Goal: Task Accomplishment & Management: Manage account settings

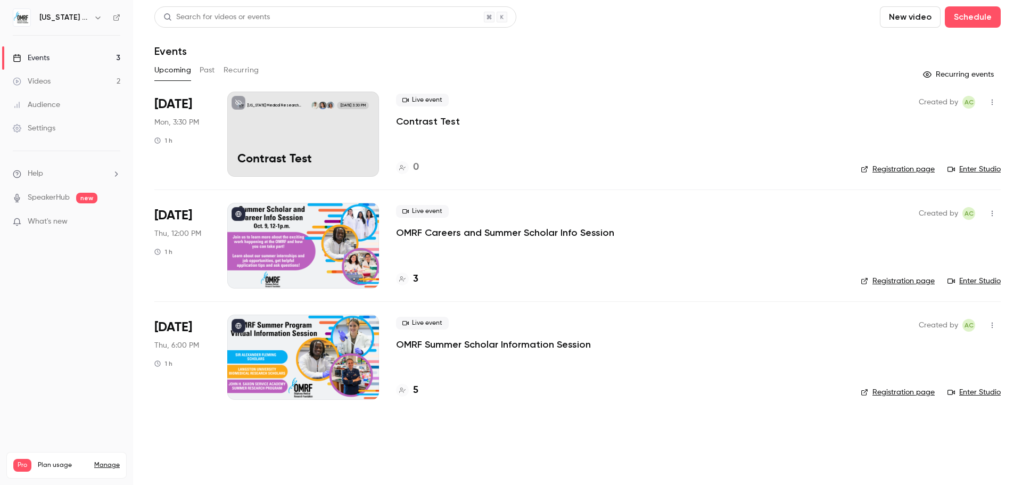
click at [891, 170] on link "Registration page" at bounding box center [898, 169] width 74 height 11
click at [752, 145] on div "Live event Contrast Test 0" at bounding box center [620, 134] width 448 height 85
click at [977, 170] on link "Enter Studio" at bounding box center [974, 169] width 53 height 11
click at [904, 173] on link "Registration page" at bounding box center [898, 169] width 74 height 11
click at [983, 19] on button "Schedule" at bounding box center [973, 16] width 56 height 21
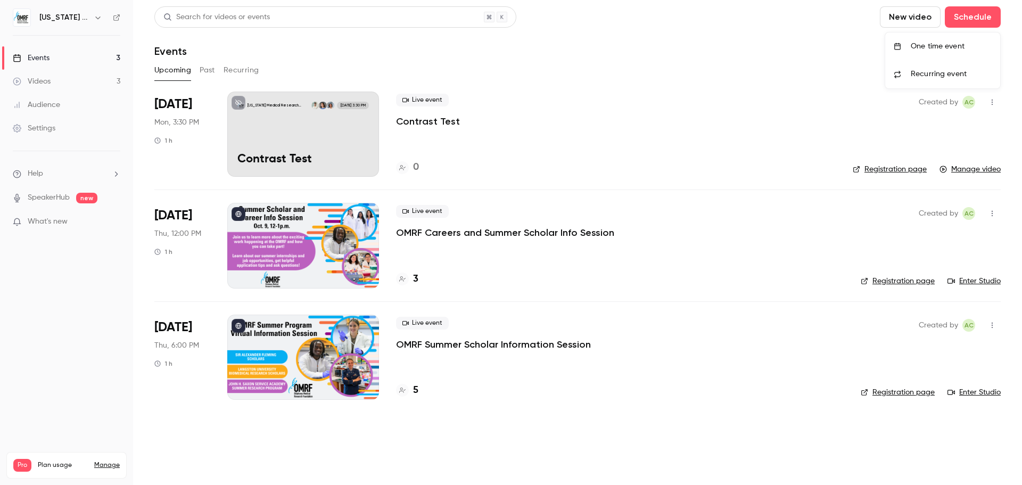
click at [943, 47] on div "One time event" at bounding box center [951, 46] width 81 height 11
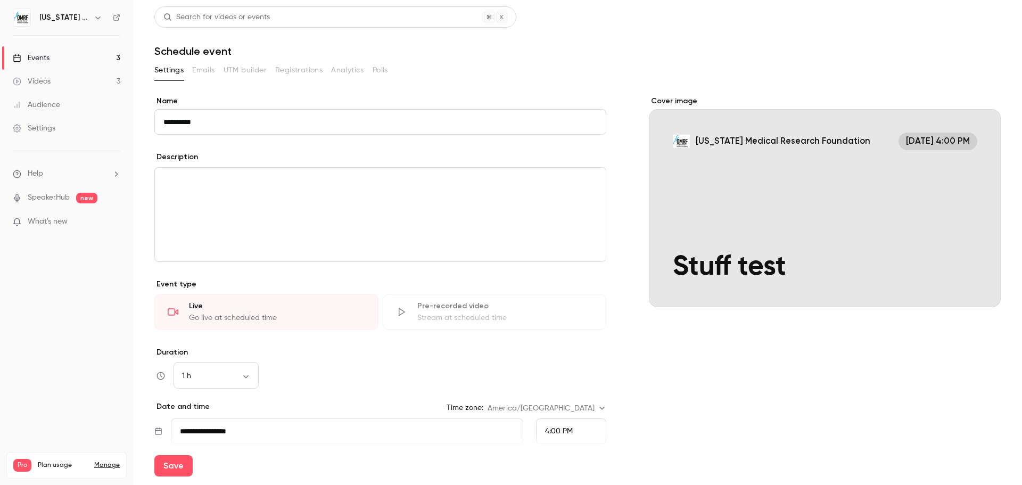
type input "**********"
click at [659, 341] on div "Cover image [US_STATE] Medical Research Foundation [DATE] 4:00 PM Stuff test" at bounding box center [825, 323] width 352 height 454
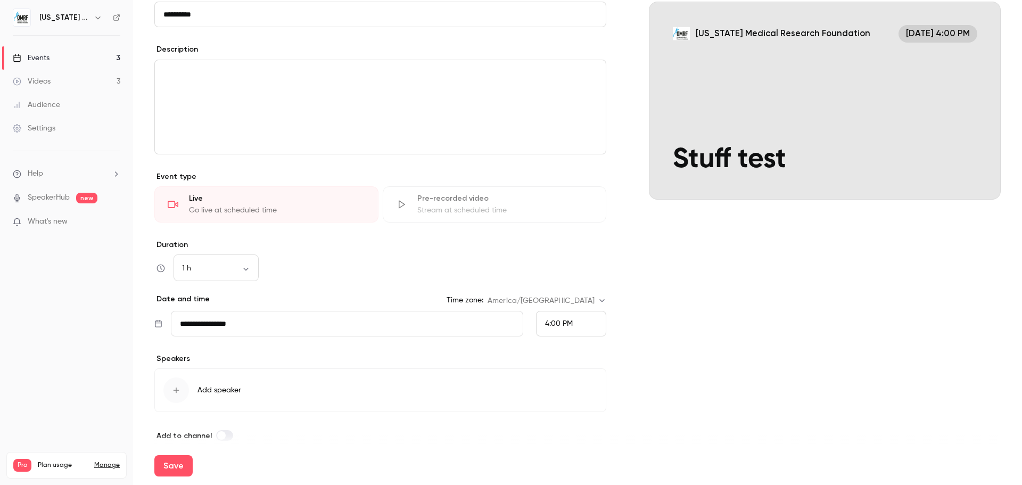
scroll to position [114, 0]
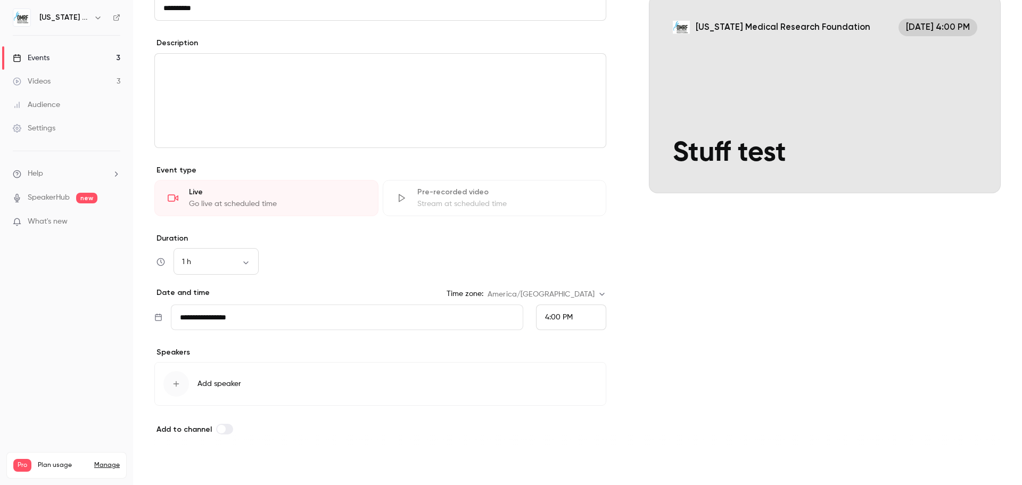
click at [171, 464] on button "Save" at bounding box center [173, 465] width 38 height 21
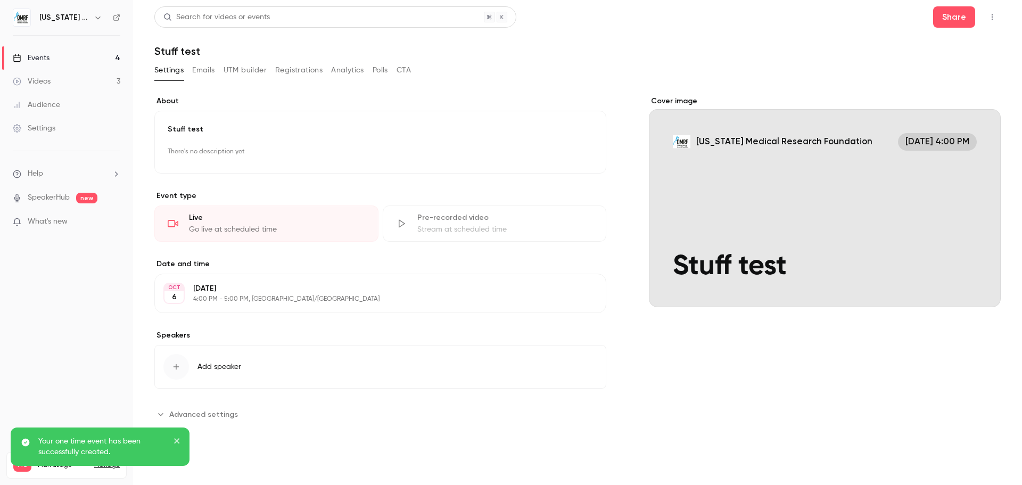
click at [47, 60] on div "Events" at bounding box center [31, 58] width 37 height 11
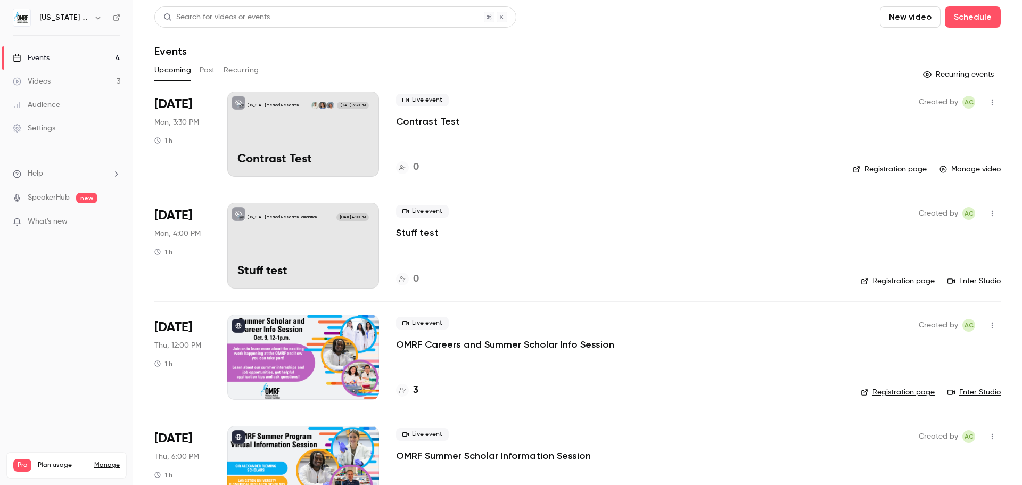
click at [988, 105] on icon "button" at bounding box center [992, 102] width 9 height 7
click at [912, 212] on div "Delete" at bounding box center [943, 212] width 81 height 11
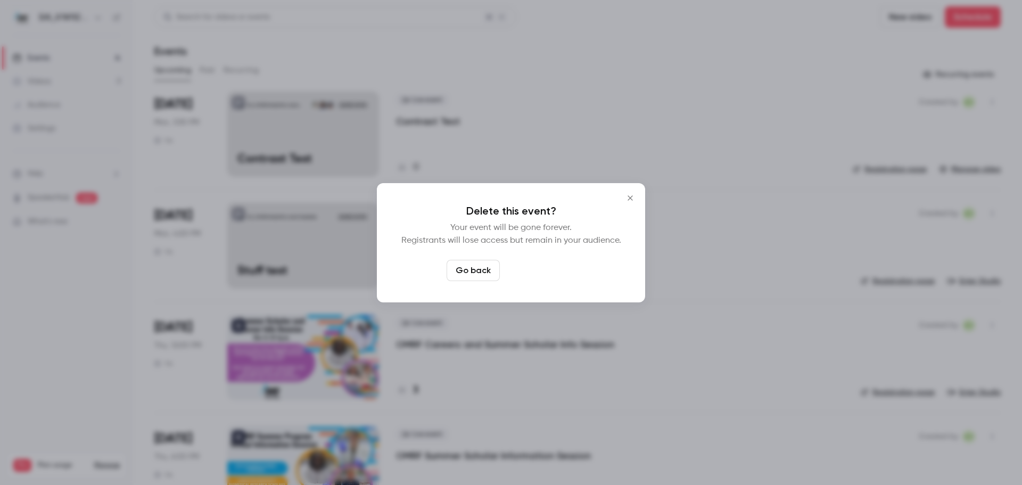
click at [546, 278] on button "Delete event" at bounding box center [539, 270] width 71 height 21
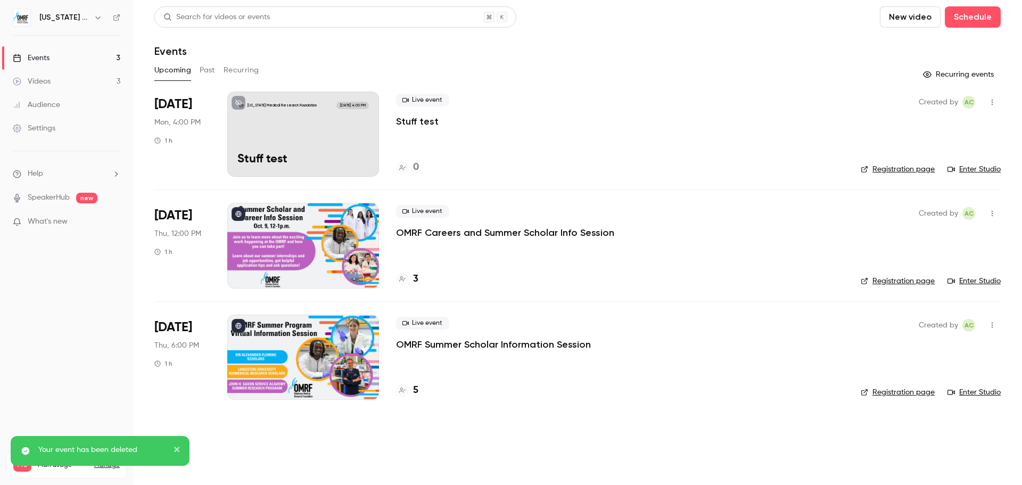
click at [905, 168] on link "Registration page" at bounding box center [898, 169] width 74 height 11
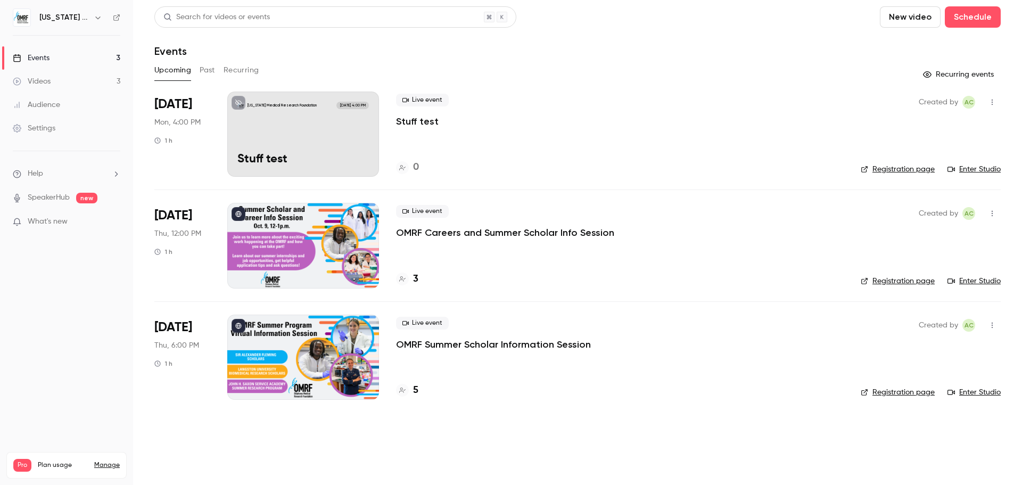
click at [43, 133] on div "Settings" at bounding box center [34, 128] width 43 height 11
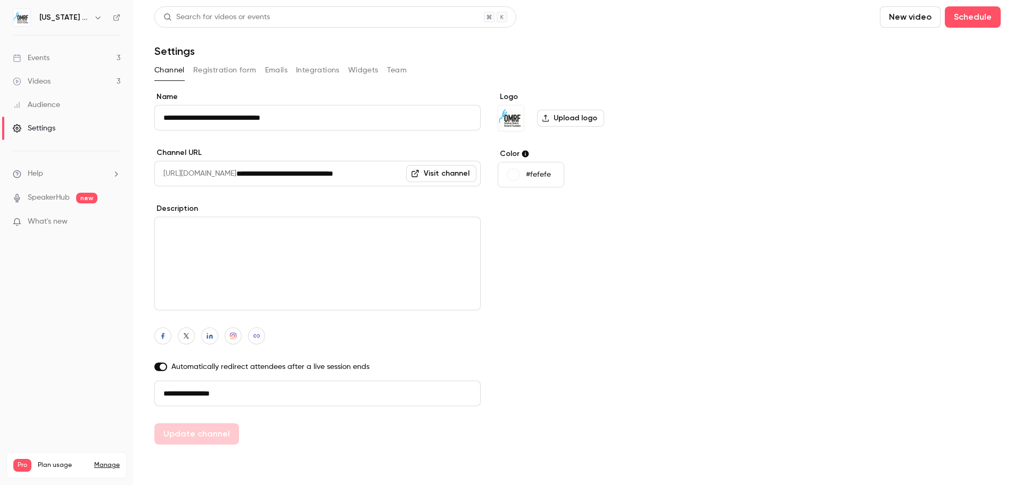
click at [397, 69] on button "Team" at bounding box center [397, 70] width 20 height 17
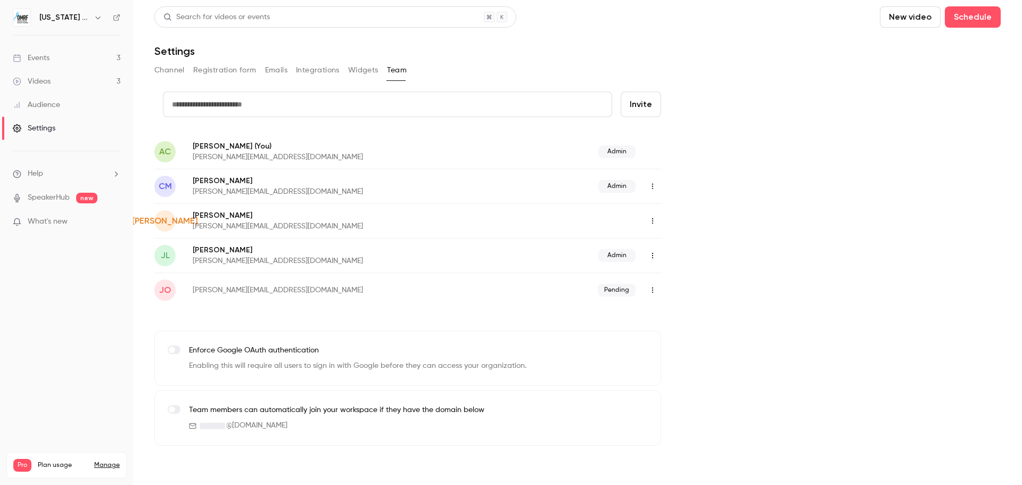
click at [652, 222] on icon "button" at bounding box center [653, 220] width 9 height 7
click at [685, 250] on div "Assign admin role" at bounding box center [710, 248] width 81 height 11
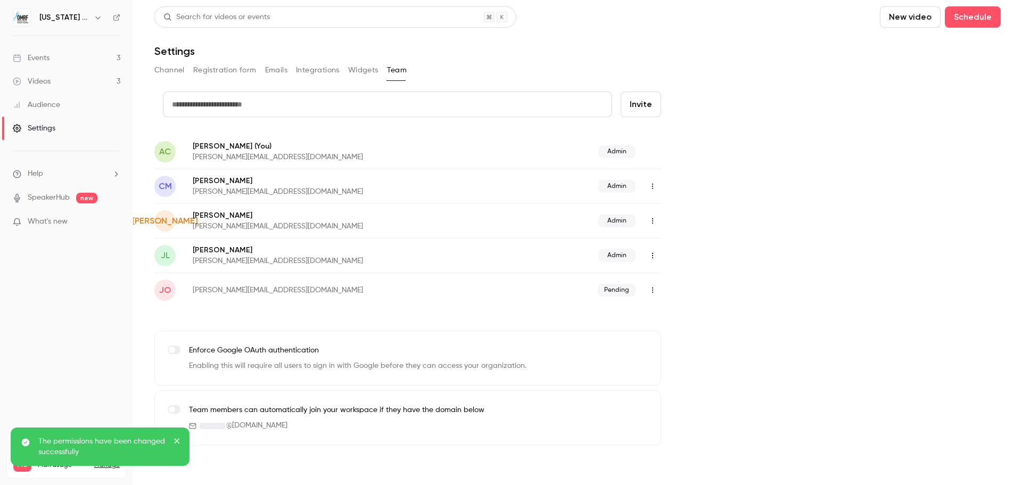
click at [859, 212] on div "credit card Invite AC [PERSON_NAME] (You) [PERSON_NAME][EMAIL_ADDRESS][DOMAIN_N…" at bounding box center [577, 269] width 847 height 354
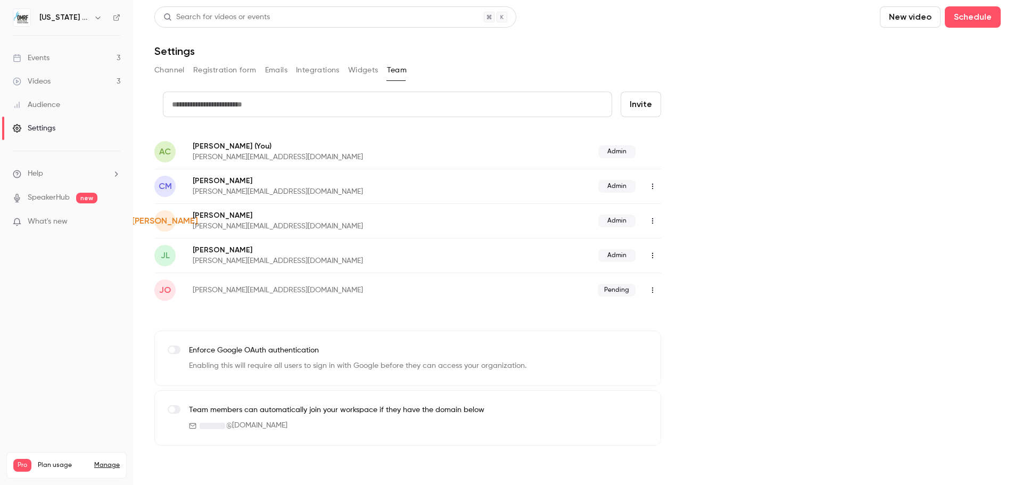
click at [651, 223] on icon "button" at bounding box center [653, 220] width 9 height 7
click at [831, 143] on div at bounding box center [511, 242] width 1022 height 485
click at [170, 221] on span "[PERSON_NAME]" at bounding box center [165, 221] width 66 height 13
click at [166, 67] on button "Channel" at bounding box center [169, 70] width 30 height 17
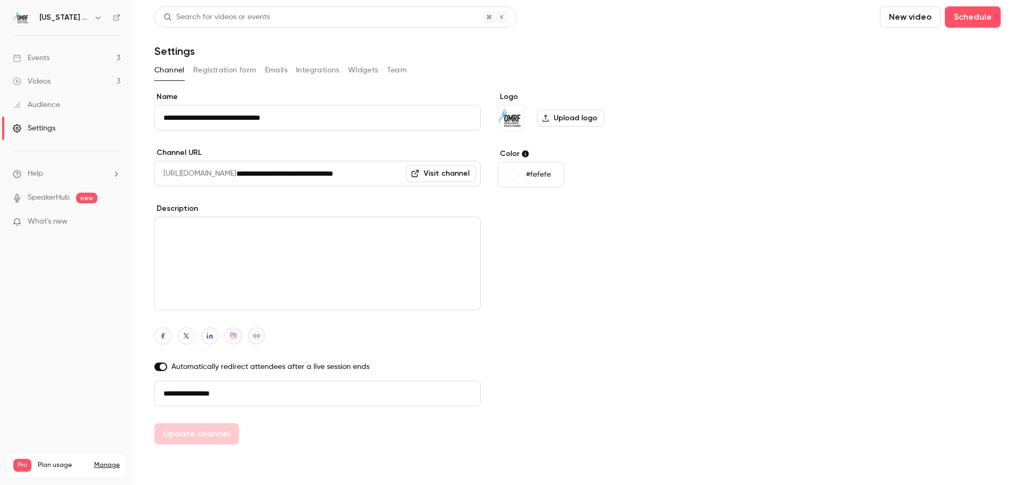
click at [47, 83] on div "Videos" at bounding box center [32, 81] width 38 height 11
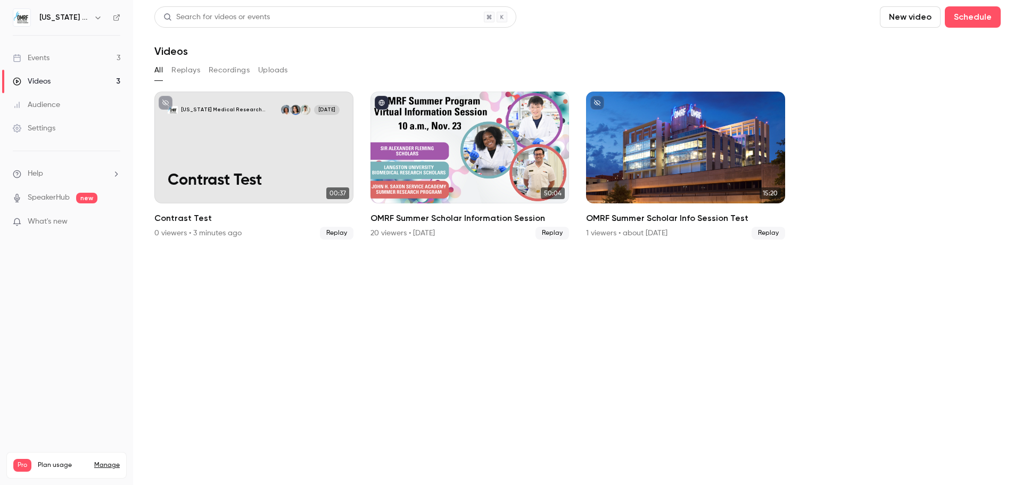
click at [44, 59] on div "Events" at bounding box center [31, 58] width 37 height 11
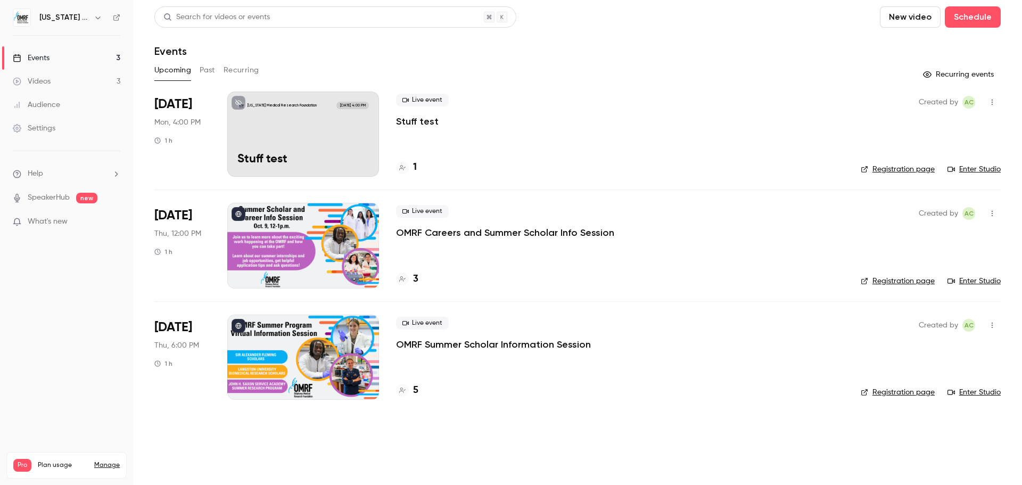
click at [992, 105] on icon "button" at bounding box center [992, 103] width 1 height 6
click at [934, 168] on li "Invite to Studio" at bounding box center [942, 157] width 115 height 28
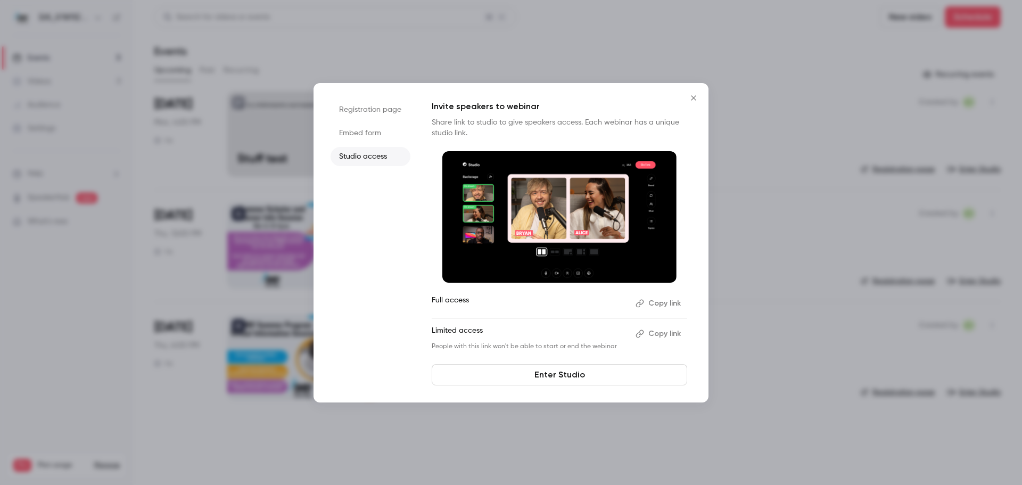
click at [659, 303] on button "Copy link" at bounding box center [659, 303] width 56 height 17
click at [761, 72] on div at bounding box center [511, 242] width 1022 height 485
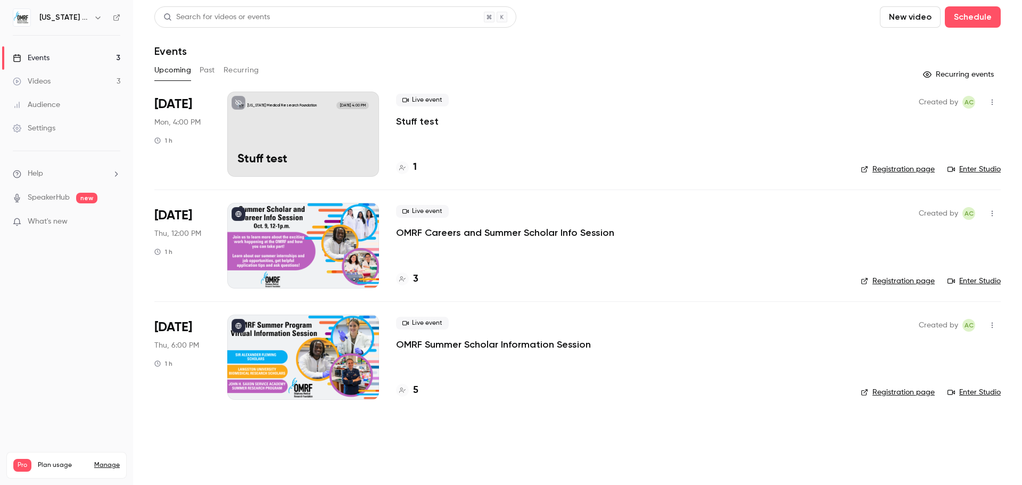
click at [985, 170] on link "Enter Studio" at bounding box center [974, 169] width 53 height 11
click at [305, 127] on div "[US_STATE] Medical Research Foundation [DATE] 4:00 PM Stuff test" at bounding box center [303, 134] width 152 height 85
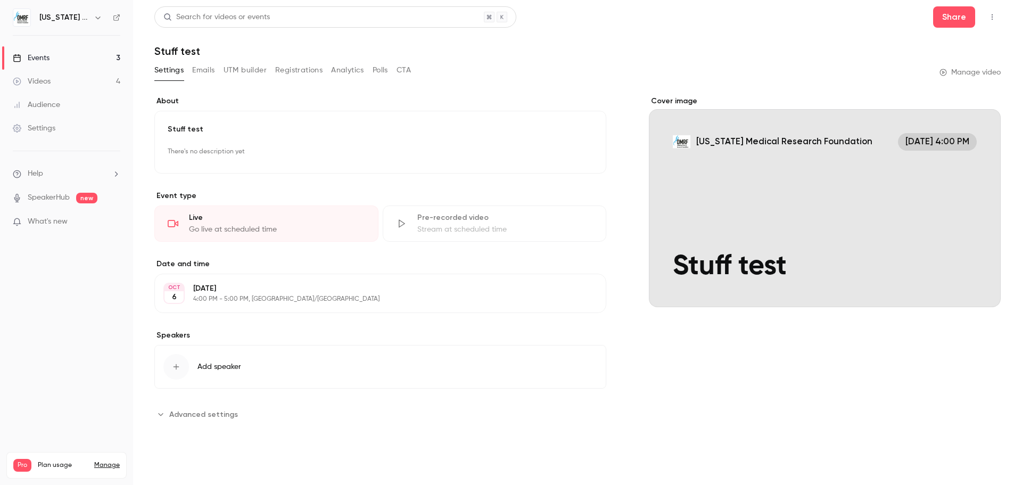
click at [201, 65] on button "Emails" at bounding box center [203, 70] width 22 height 17
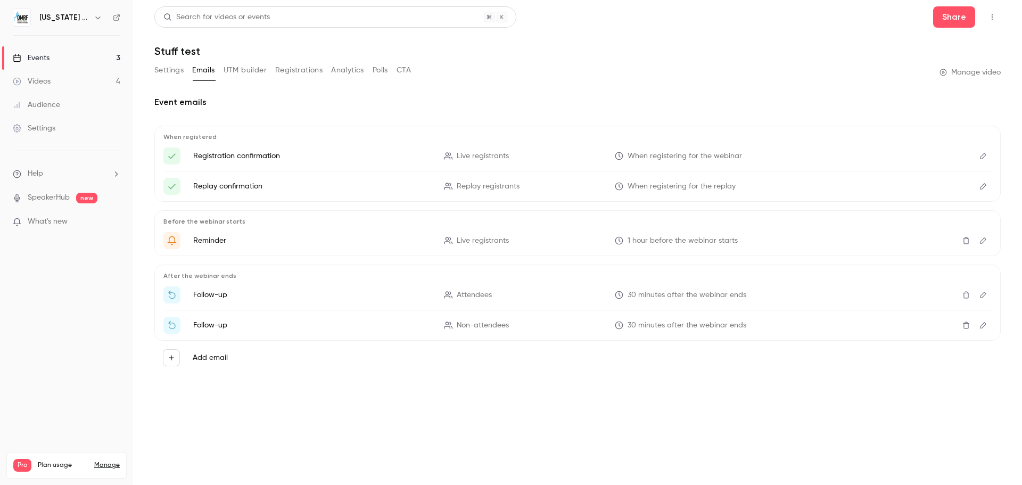
click at [984, 326] on icon "Edit" at bounding box center [983, 325] width 6 height 6
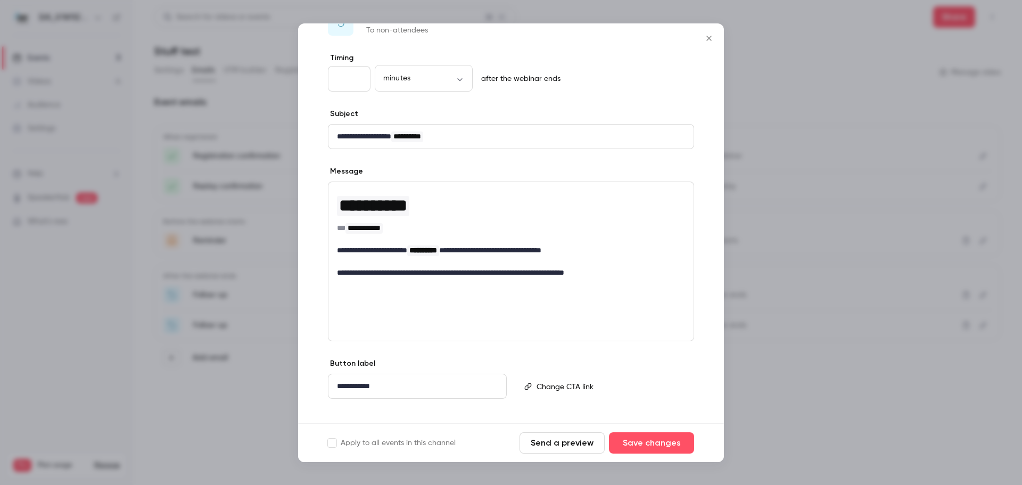
scroll to position [48, 0]
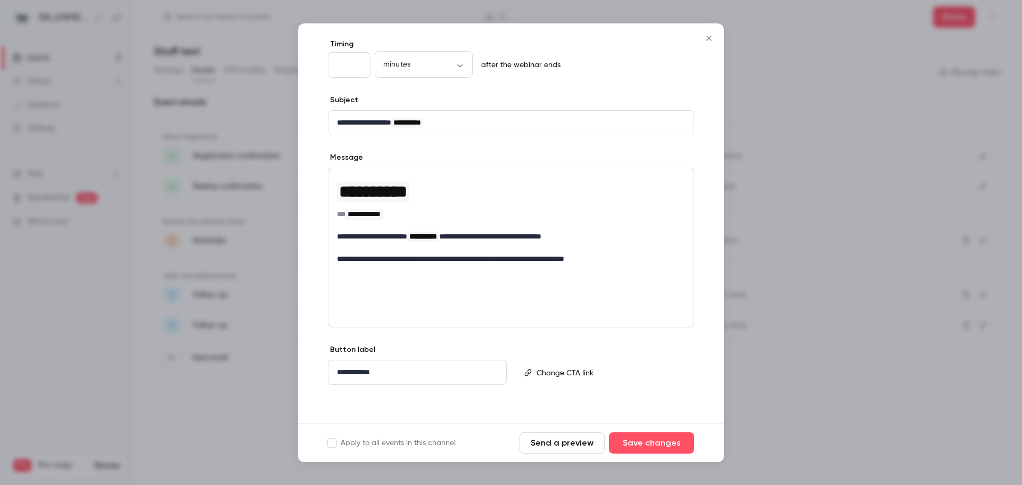
click at [710, 41] on icon "Close" at bounding box center [709, 38] width 13 height 9
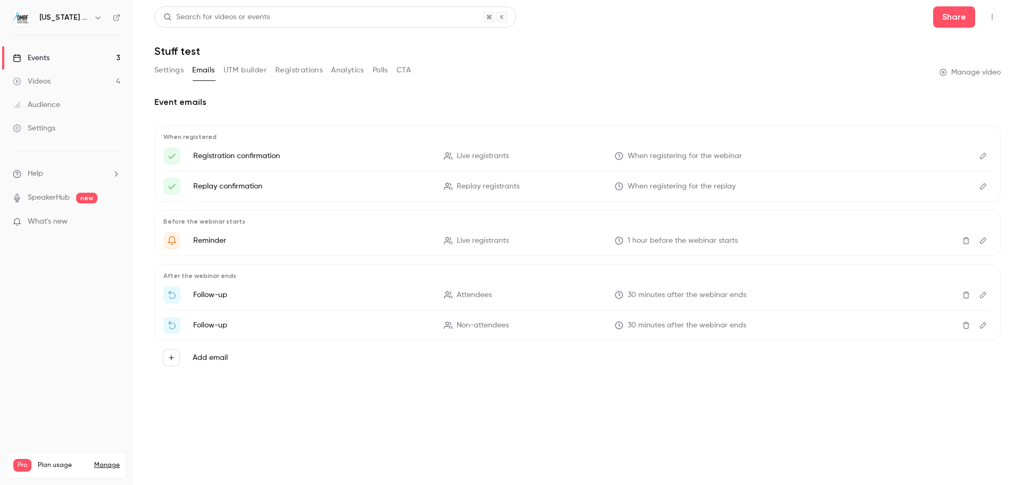
click at [987, 294] on icon "Edit" at bounding box center [983, 294] width 9 height 7
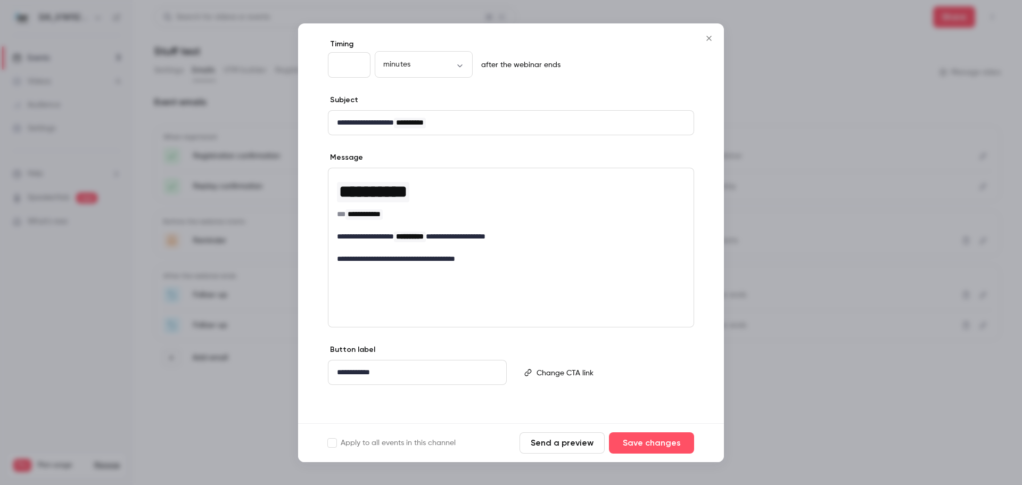
scroll to position [0, 0]
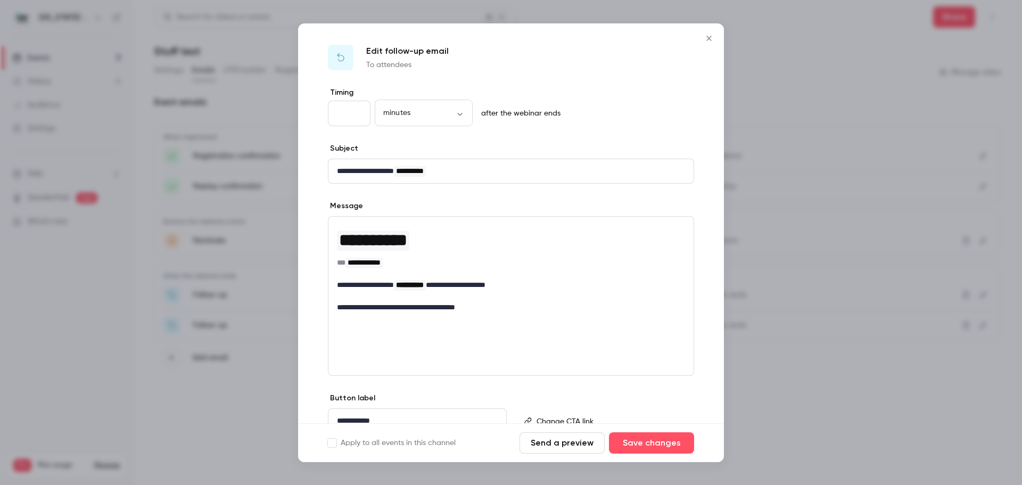
click at [709, 41] on icon "Close" at bounding box center [709, 38] width 13 height 9
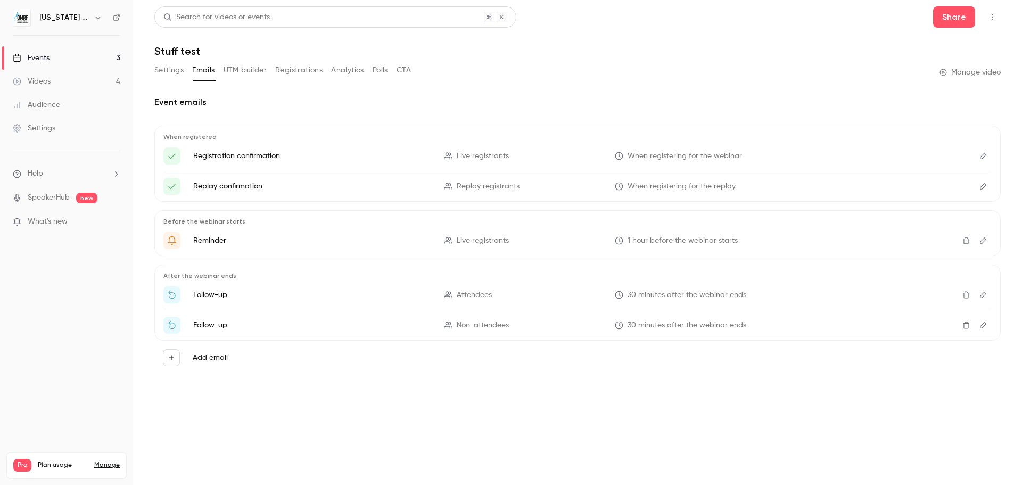
click at [241, 70] on button "UTM builder" at bounding box center [245, 70] width 43 height 17
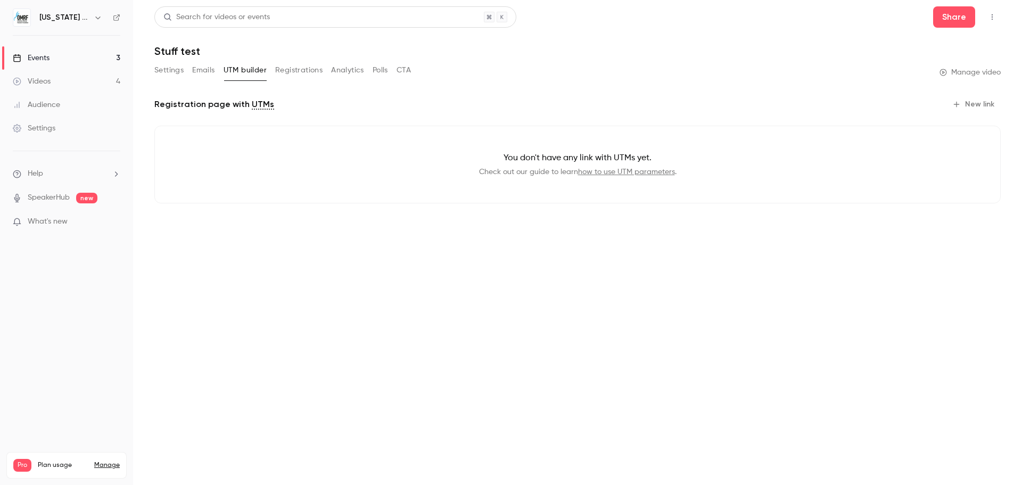
click at [350, 71] on button "Analytics" at bounding box center [347, 70] width 33 height 17
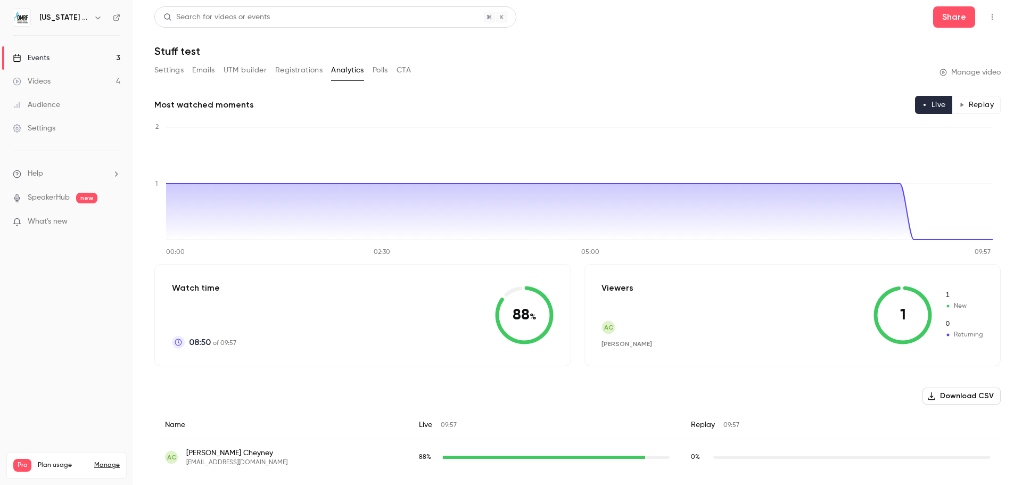
click at [381, 73] on button "Polls" at bounding box center [380, 70] width 15 height 17
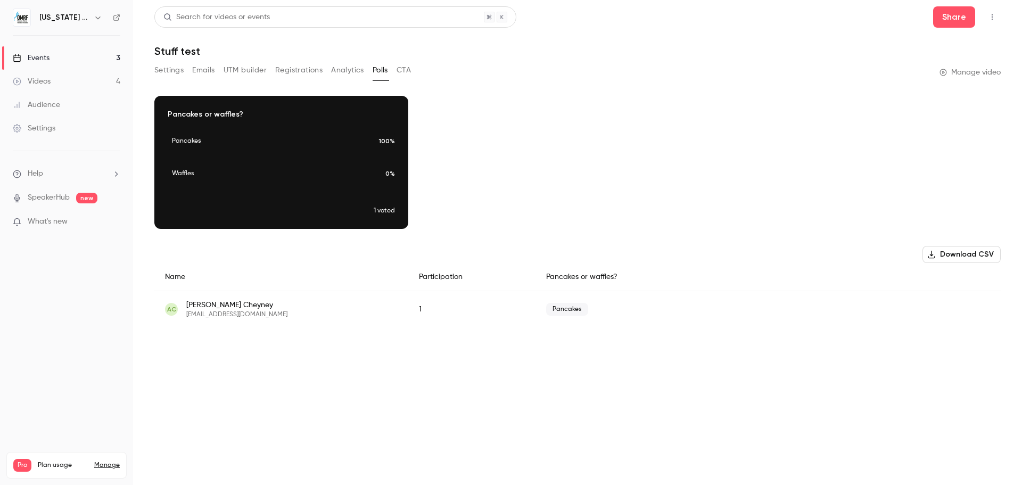
click at [168, 68] on button "Settings" at bounding box center [168, 70] width 29 height 17
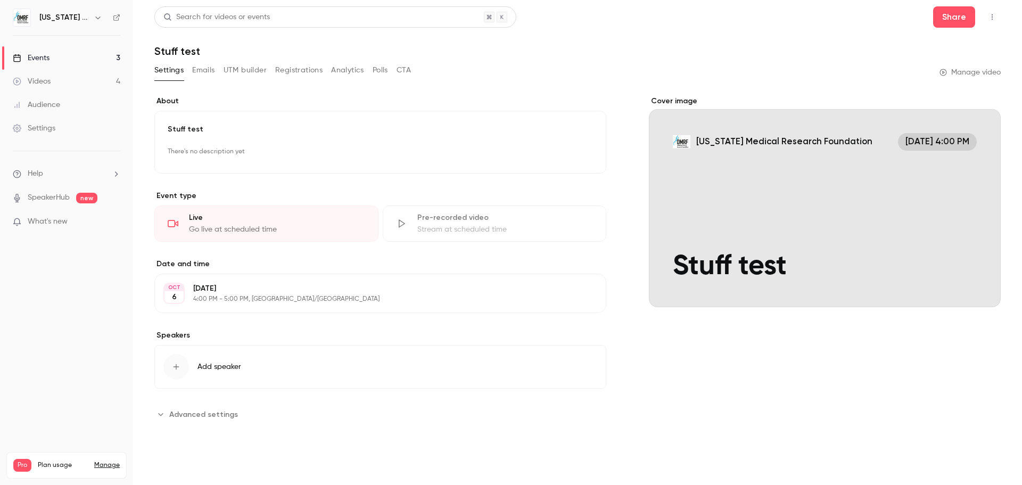
click at [43, 56] on div "Events" at bounding box center [31, 58] width 37 height 11
